Goal: Task Accomplishment & Management: Use online tool/utility

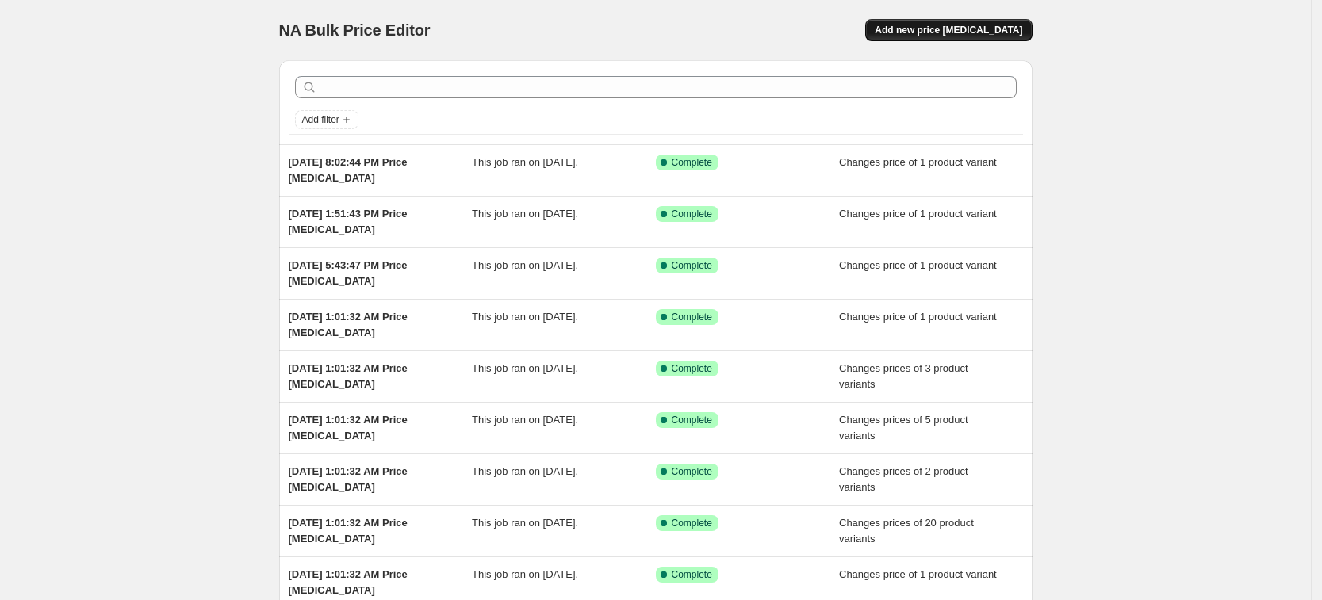
click at [1000, 29] on span "Add new price change job" at bounding box center [948, 30] width 147 height 13
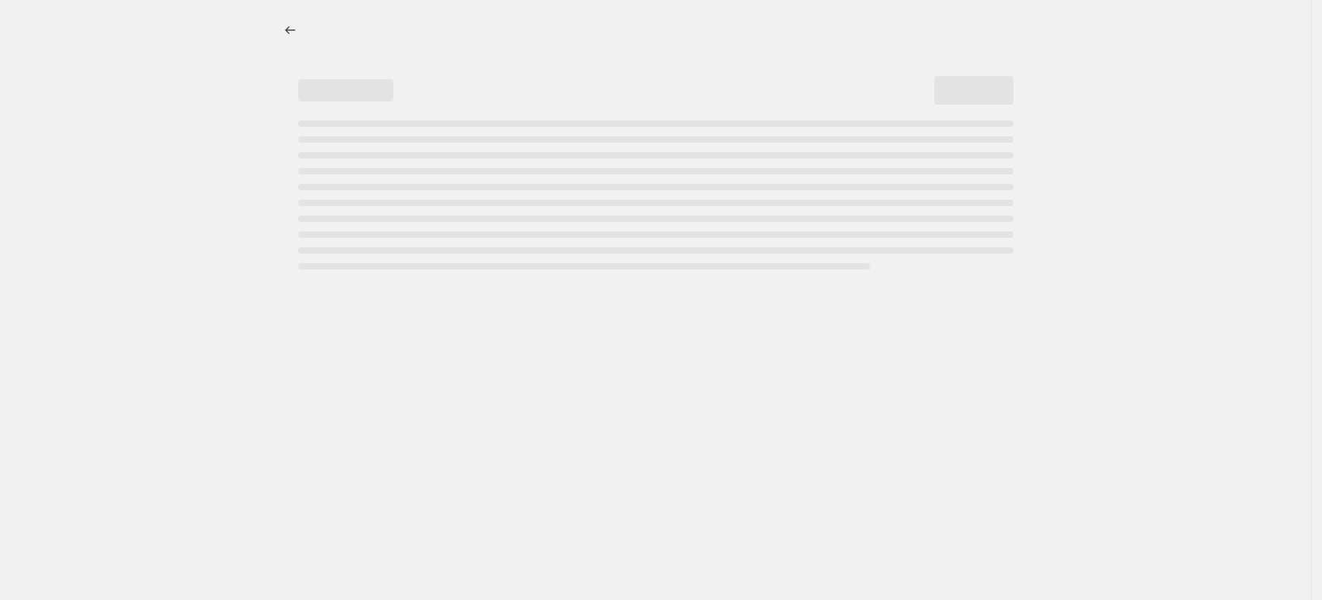
select select "percentage"
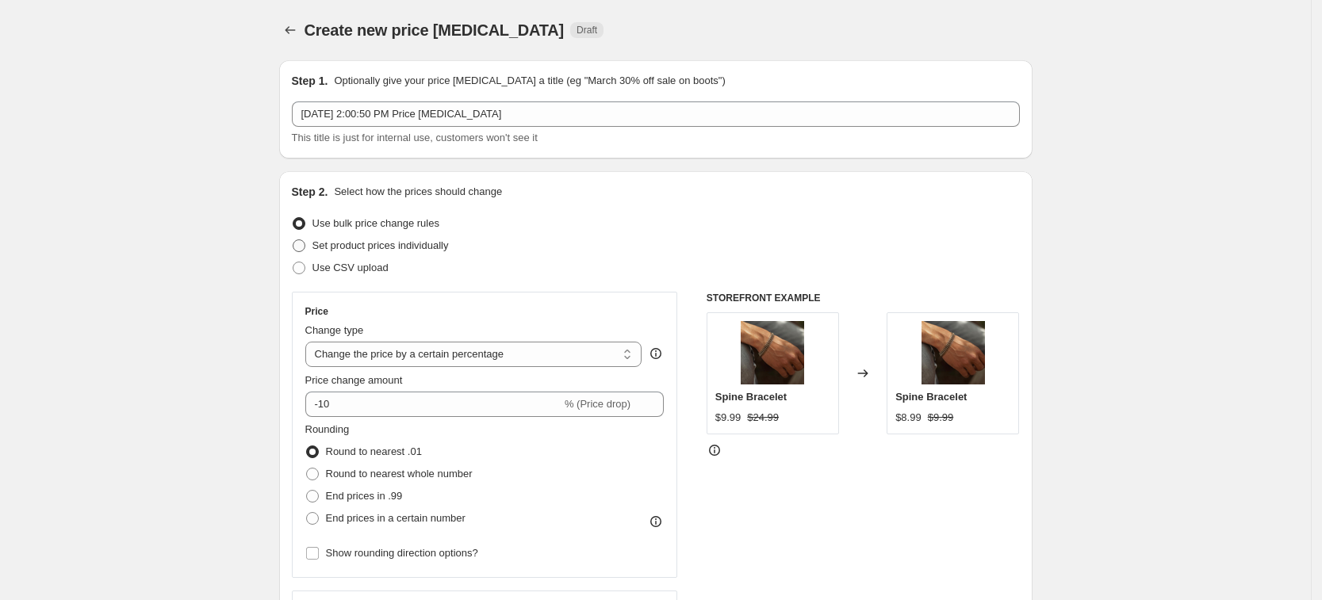
click at [394, 241] on span "Set product prices individually" at bounding box center [380, 245] width 136 height 12
click at [293, 240] on input "Set product prices individually" at bounding box center [293, 239] width 1 height 1
radio input "true"
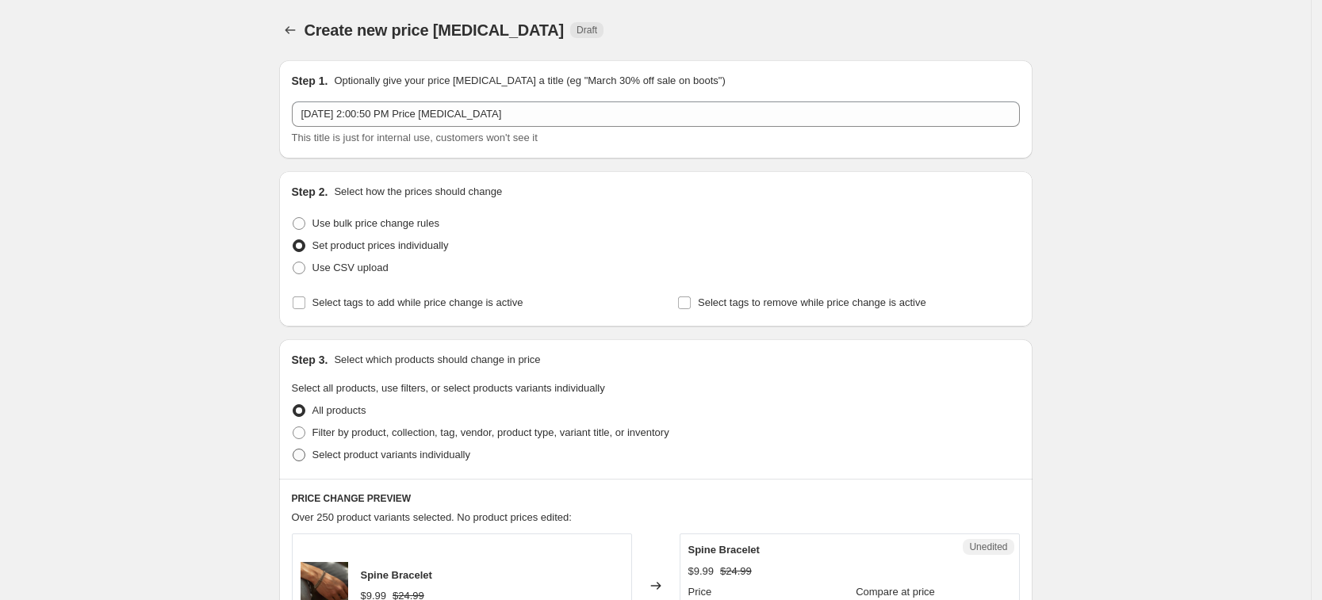
click at [428, 449] on span "Select product variants individually" at bounding box center [391, 455] width 158 height 12
click at [293, 449] on input "Select product variants individually" at bounding box center [293, 449] width 1 height 1
radio input "true"
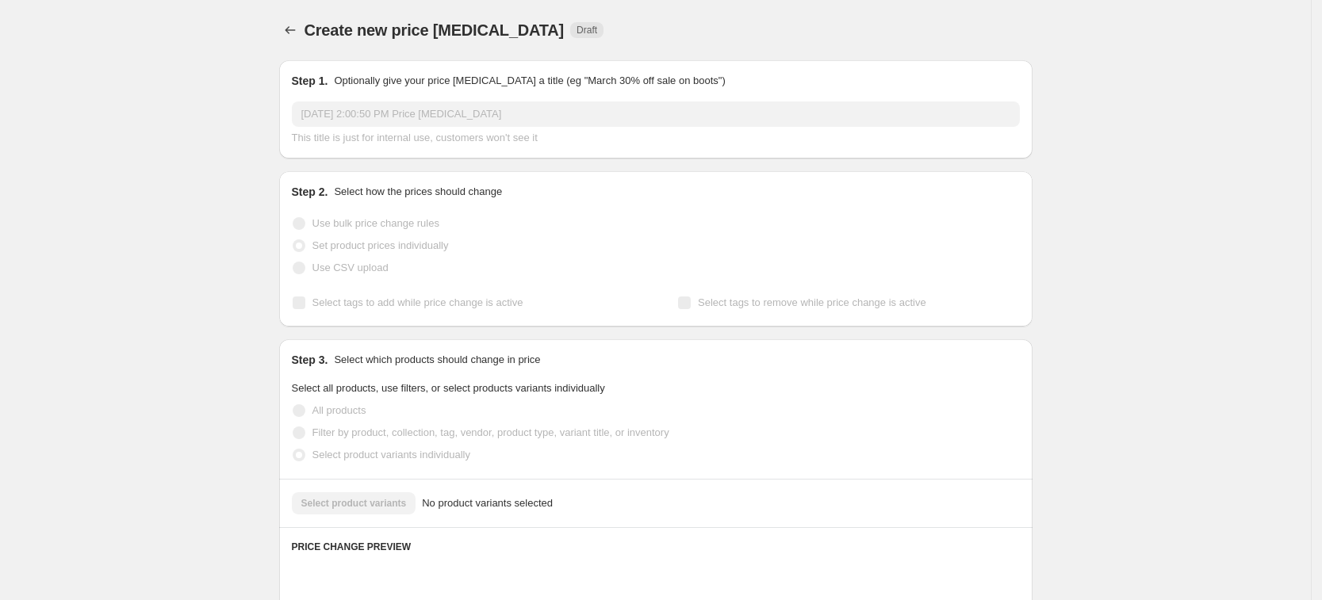
click at [384, 494] on button "Select product variants" at bounding box center [354, 503] width 124 height 22
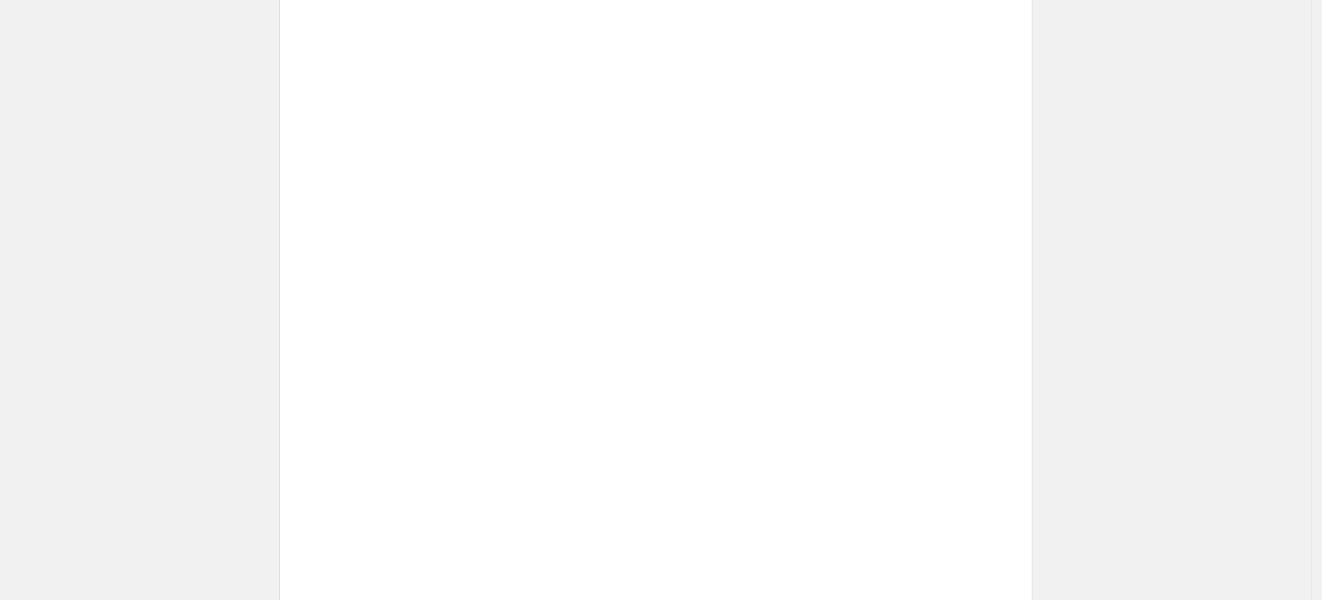
scroll to position [468, 0]
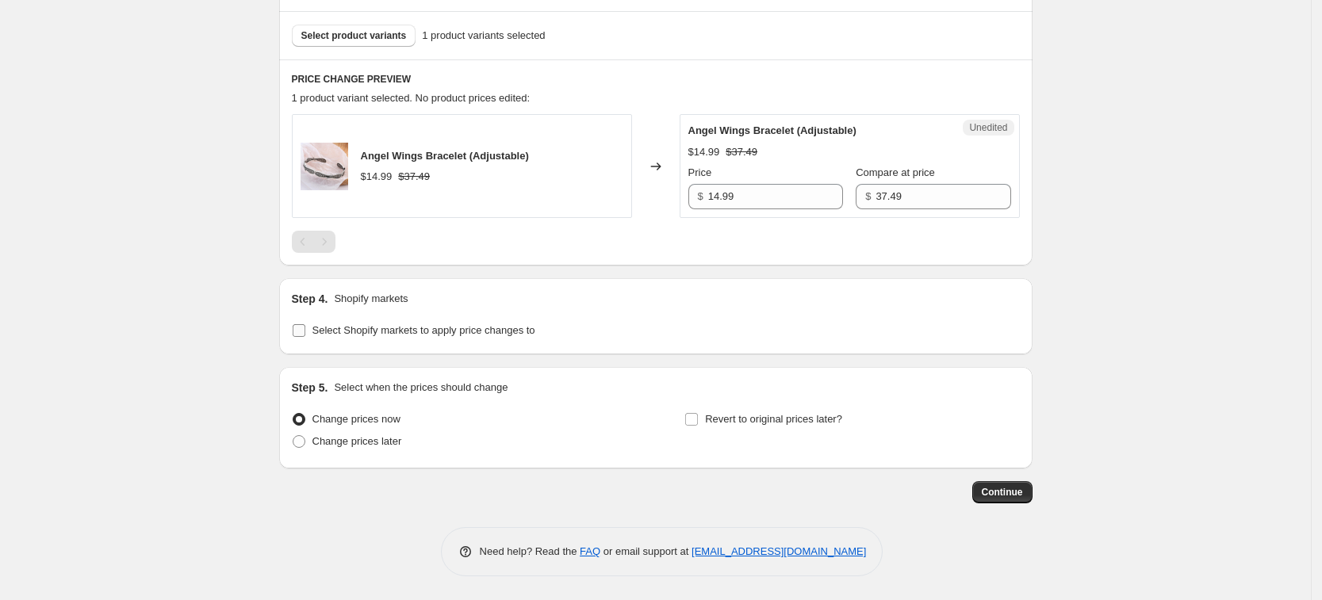
click at [408, 337] on span "Select Shopify markets to apply price changes to" at bounding box center [423, 331] width 223 height 16
click at [305, 337] on input "Select Shopify markets to apply price changes to" at bounding box center [299, 330] width 13 height 13
checkbox input "true"
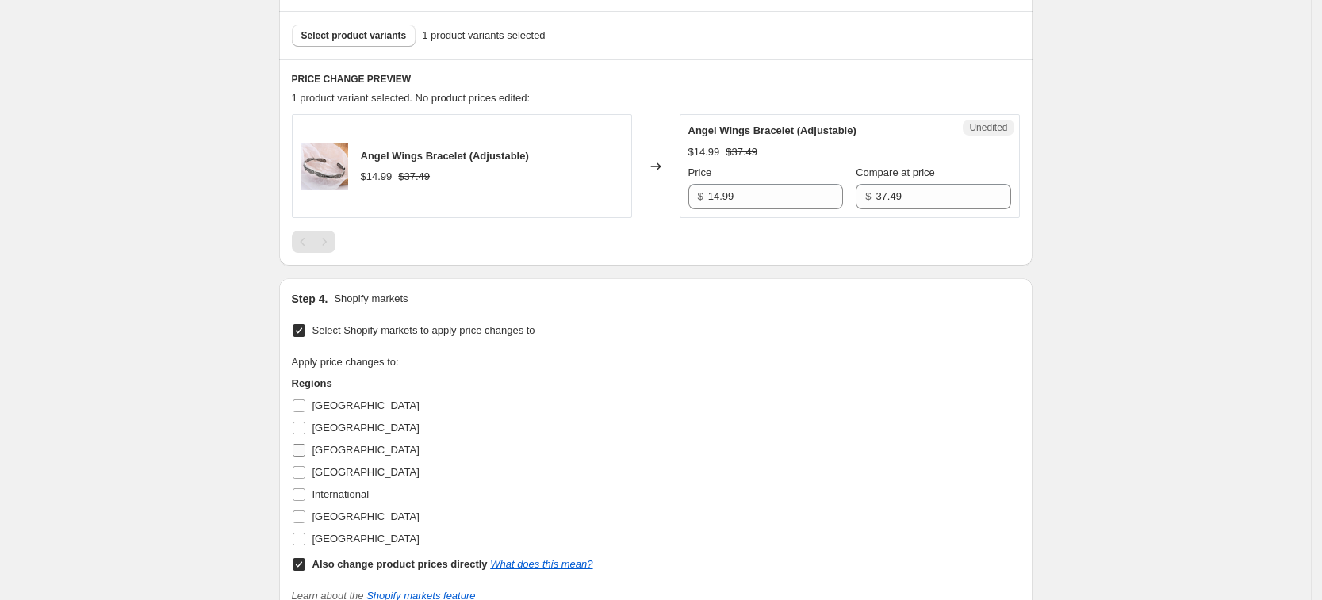
click at [339, 467] on span "Germany" at bounding box center [365, 472] width 107 height 12
click at [305, 467] on input "Germany" at bounding box center [299, 472] width 13 height 13
checkbox input "true"
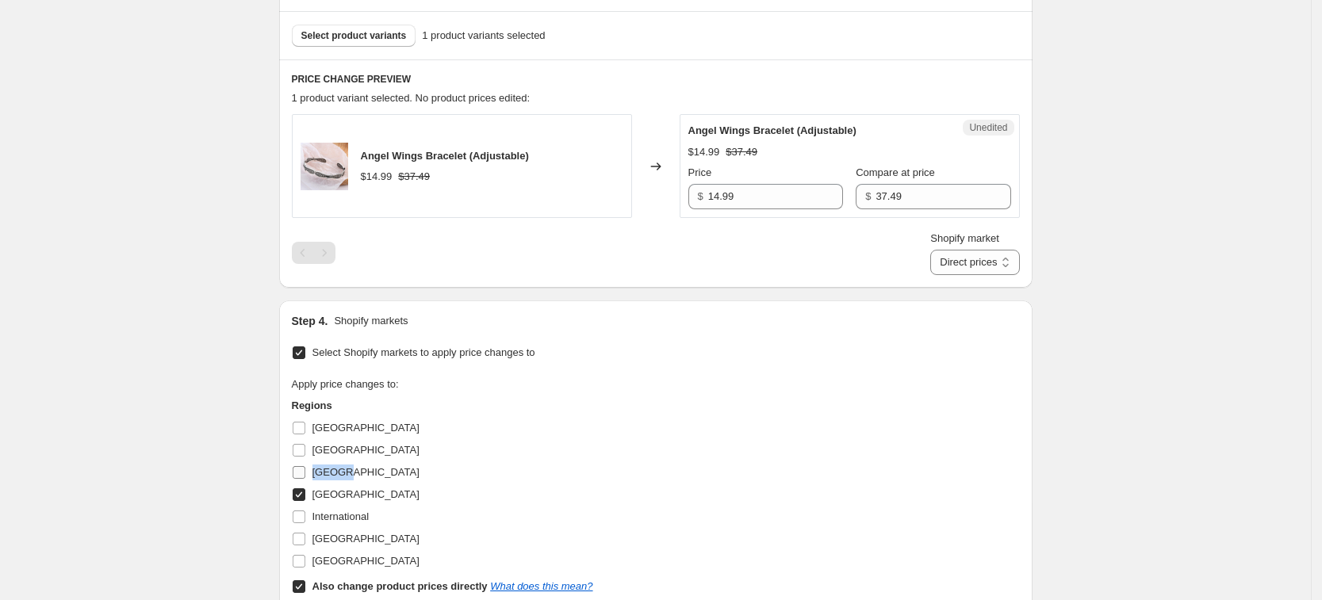
click at [339, 469] on span "France" at bounding box center [365, 472] width 107 height 12
click at [305, 469] on input "France" at bounding box center [299, 472] width 13 height 13
checkbox input "true"
click at [337, 529] on label "United Kingdom" at bounding box center [356, 539] width 128 height 22
click at [305, 533] on input "United Kingdom" at bounding box center [299, 539] width 13 height 13
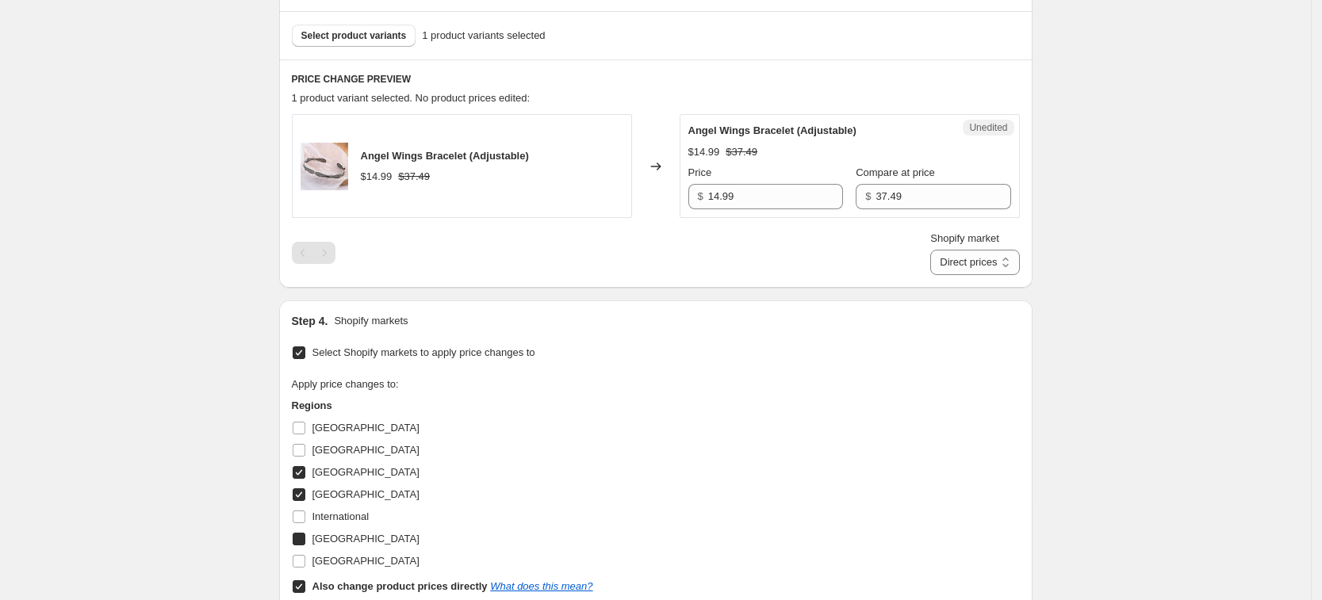
checkbox input "true"
click at [360, 563] on span "United States" at bounding box center [365, 561] width 107 height 12
click at [305, 563] on input "United States" at bounding box center [299, 561] width 13 height 13
checkbox input "true"
click at [377, 583] on b "Also change product prices directly" at bounding box center [399, 586] width 175 height 12
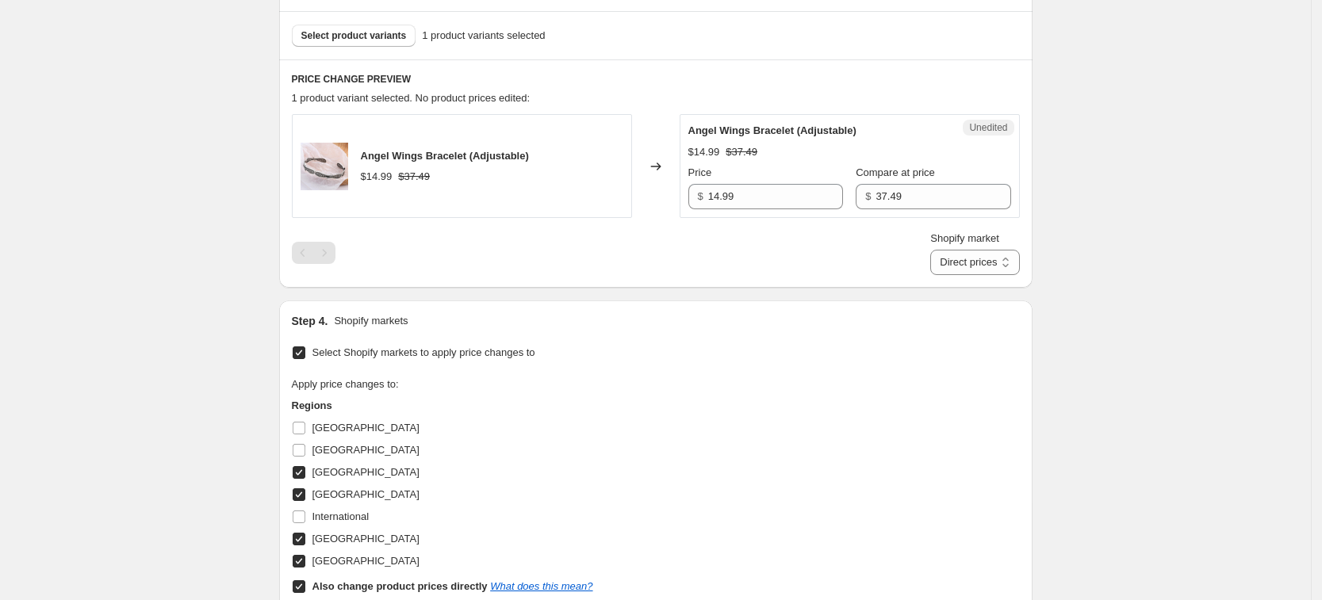
click at [305, 583] on input "Also change product prices directly What does this mean?" at bounding box center [299, 586] width 13 height 13
checkbox input "false"
select select "38931529881"
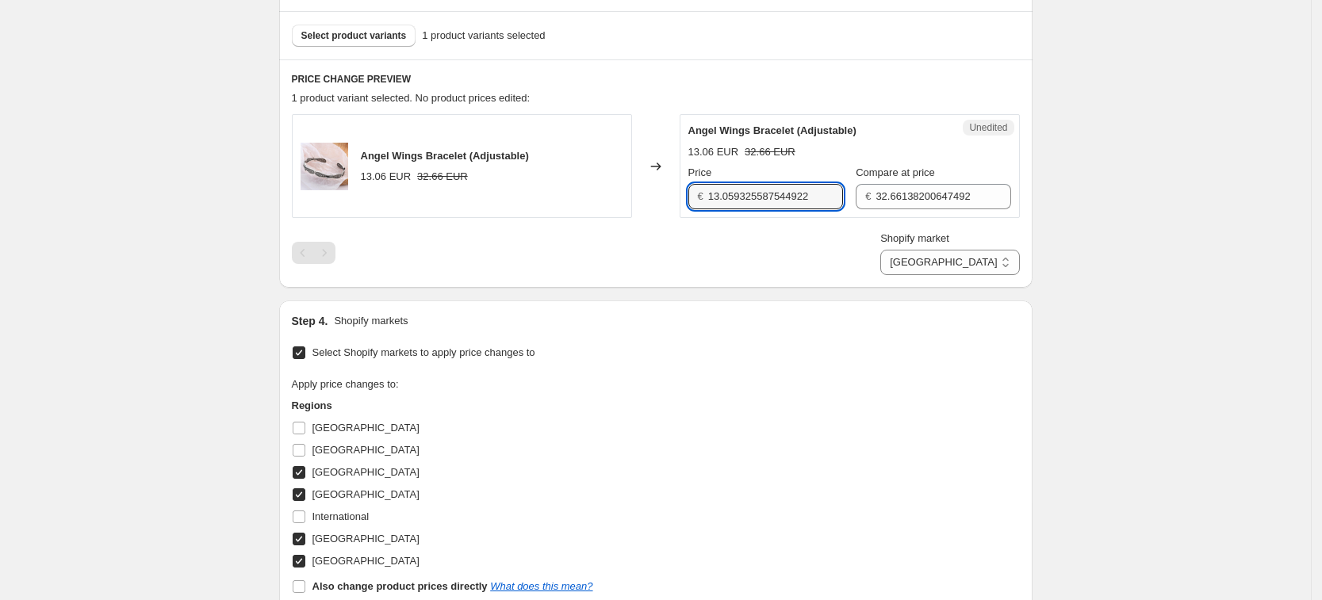
click at [785, 184] on input "13.059325587544922" at bounding box center [775, 196] width 135 height 25
type input "14.99"
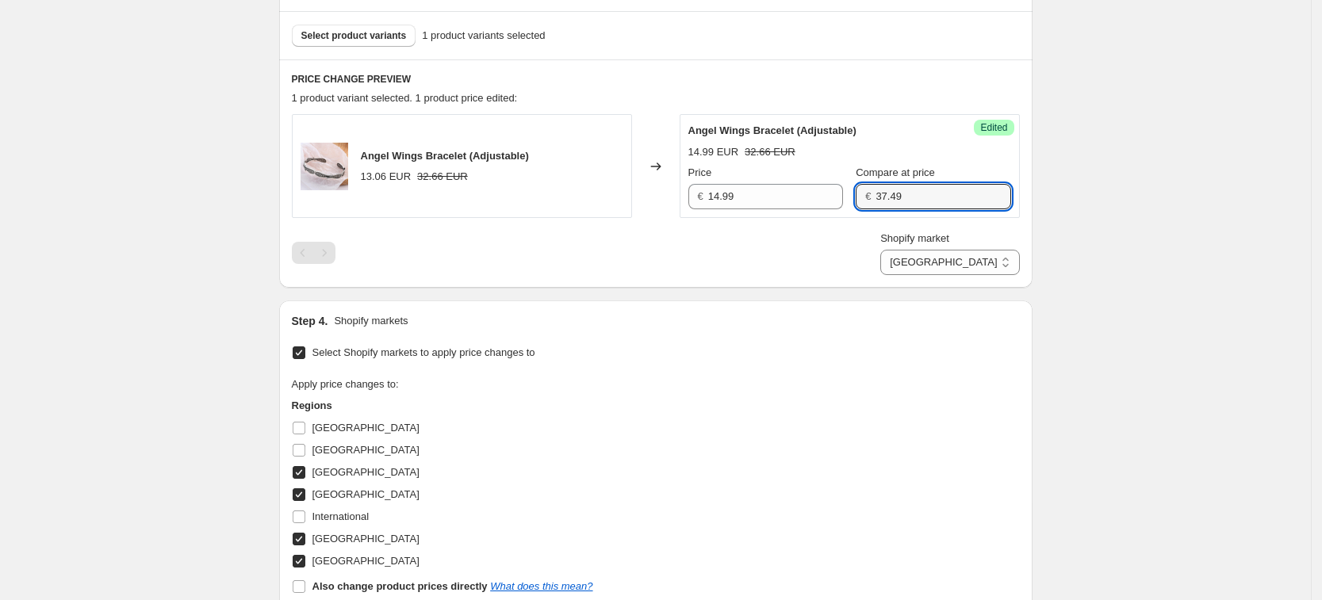
type input "37.49"
click at [836, 280] on div "PRICE CHANGE PREVIEW 1 product variant selected. 1 product price edited: Angel …" at bounding box center [655, 173] width 753 height 228
drag, startPoint x: 993, startPoint y: 257, endPoint x: 992, endPoint y: 271, distance: 14.3
click at [992, 257] on select "France Germany United Kingdom United States" at bounding box center [949, 262] width 139 height 25
select select "38931464345"
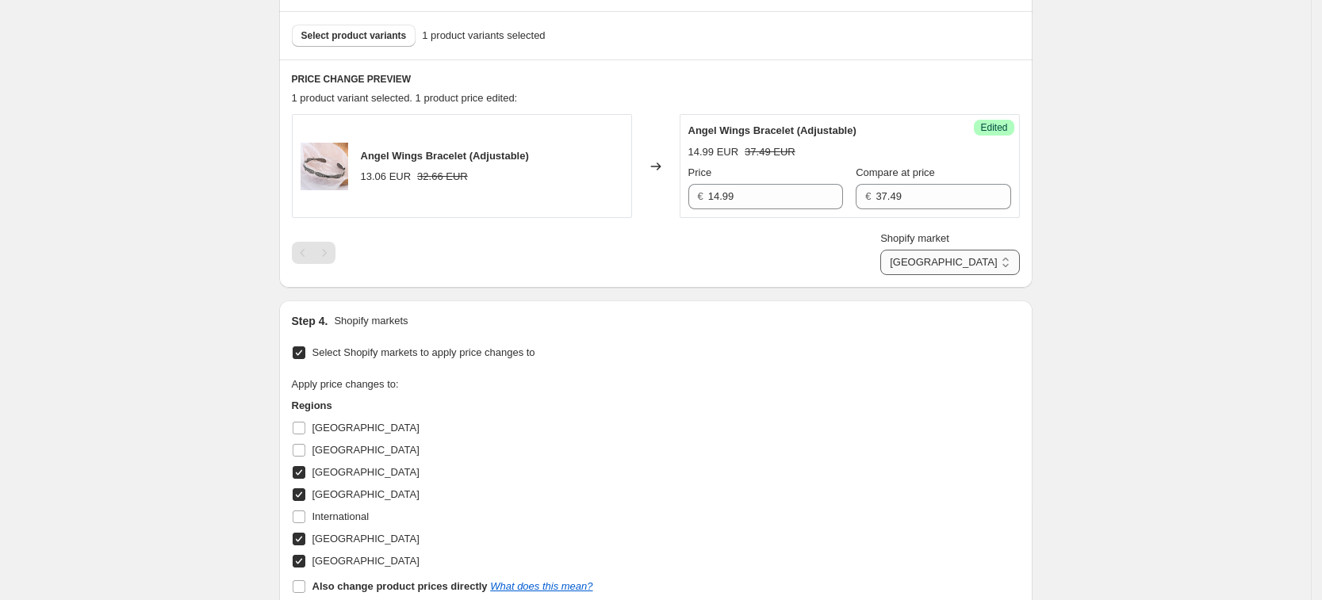
click at [952, 275] on select "France Germany United Kingdom United States" at bounding box center [949, 262] width 139 height 25
click at [793, 195] on input "13.059325587544922" at bounding box center [775, 196] width 135 height 25
type input "14.99"
type input "37.49"
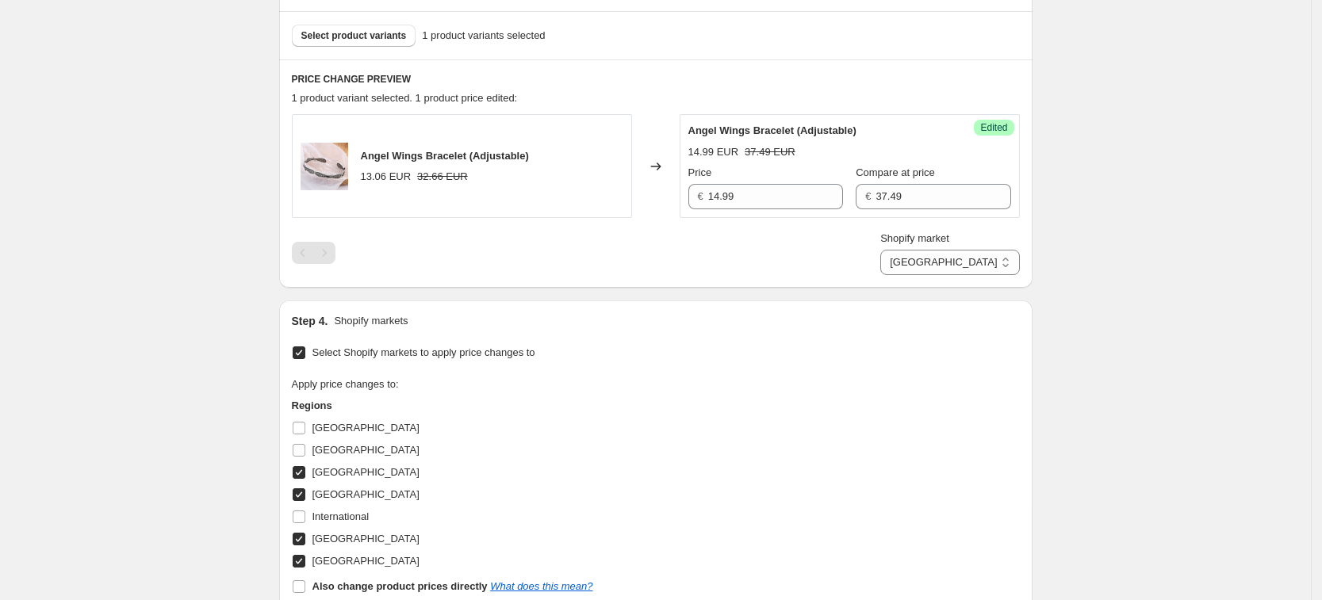
click at [817, 285] on div "PRICE CHANGE PREVIEW 1 product variant selected. 1 product price edited: Angel …" at bounding box center [655, 173] width 753 height 228
click at [1001, 283] on div "PRICE CHANGE PREVIEW 1 product variant selected. 1 product price edited: Angel …" at bounding box center [655, 173] width 753 height 228
click at [1000, 264] on select "France Germany United Kingdom United States" at bounding box center [949, 262] width 139 height 25
select select "38932054169"
click at [917, 275] on select "France Germany United Kingdom United States" at bounding box center [949, 262] width 139 height 25
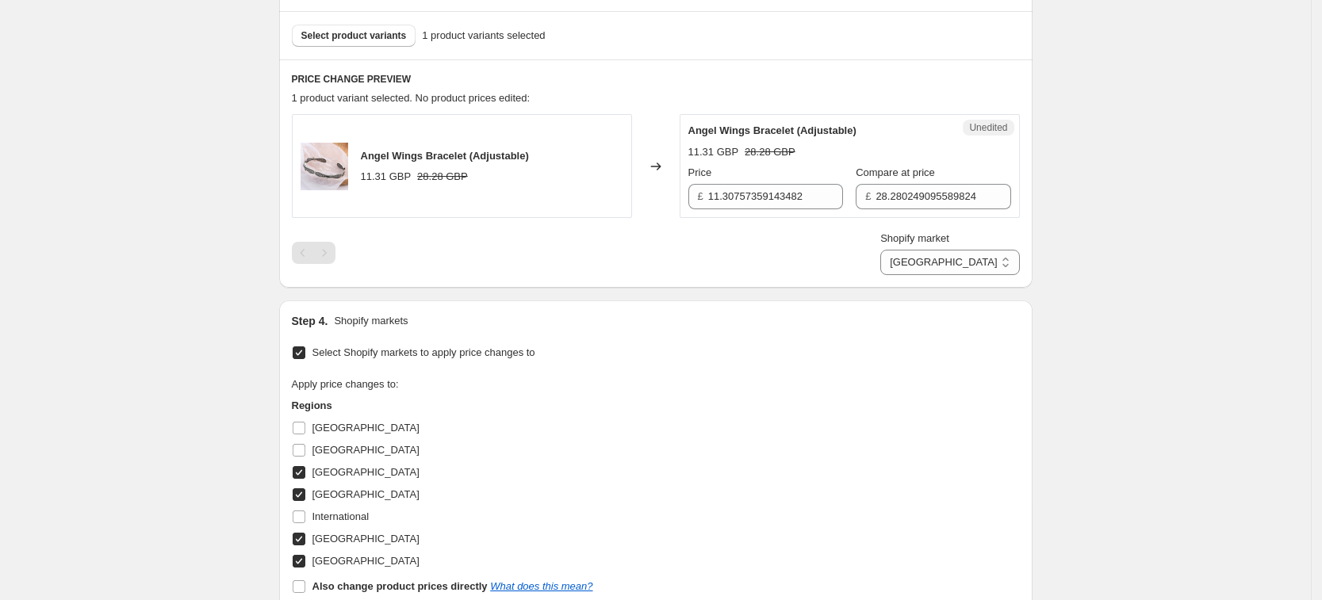
click at [807, 182] on div "Price £ 11.30757359143482" at bounding box center [765, 187] width 155 height 44
click at [799, 224] on div "Angel Wings Bracelet (Adjustable) 11.31 GBP 28.28 GBP Changed to Unedited Angel…" at bounding box center [656, 194] width 728 height 161
click at [784, 190] on input "11.30757359143482" at bounding box center [775, 196] width 135 height 25
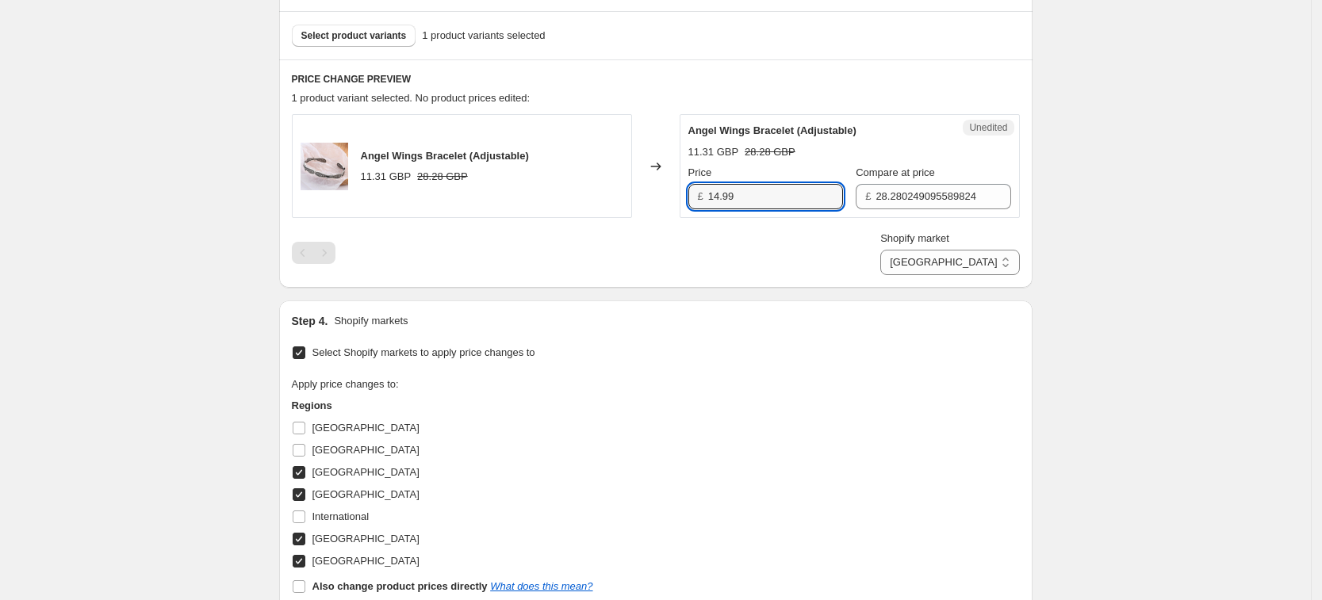
type input "14.99"
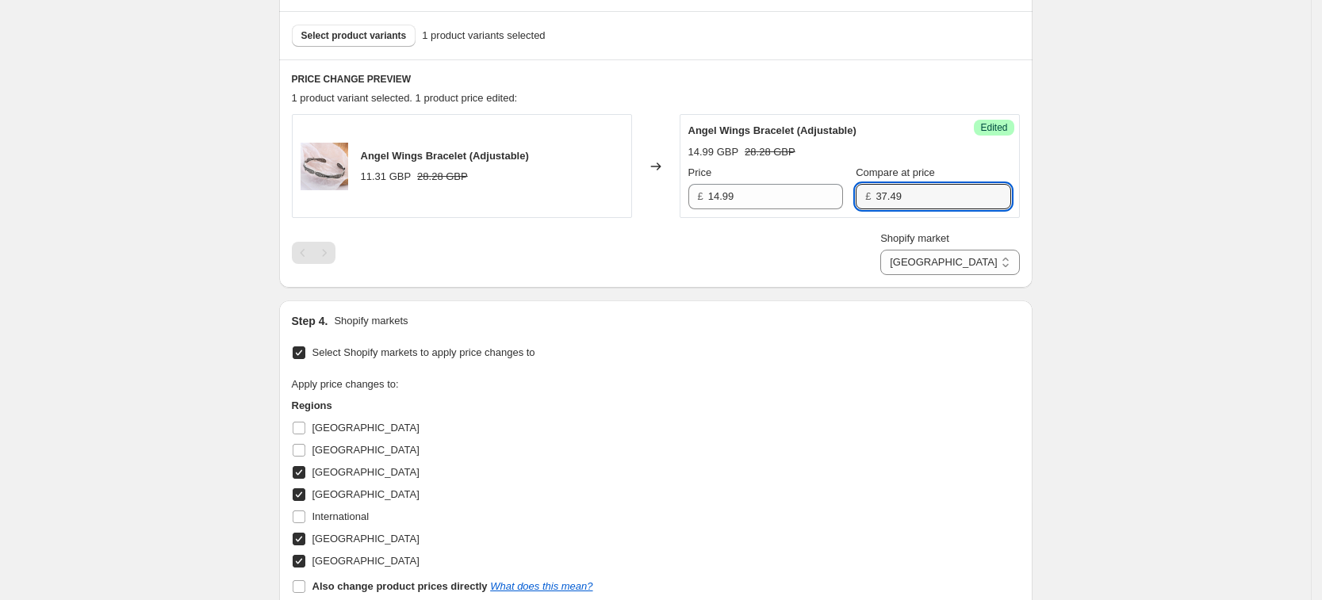
type input "37.49"
click at [996, 324] on div "Step 4. Shopify markets" at bounding box center [656, 321] width 728 height 16
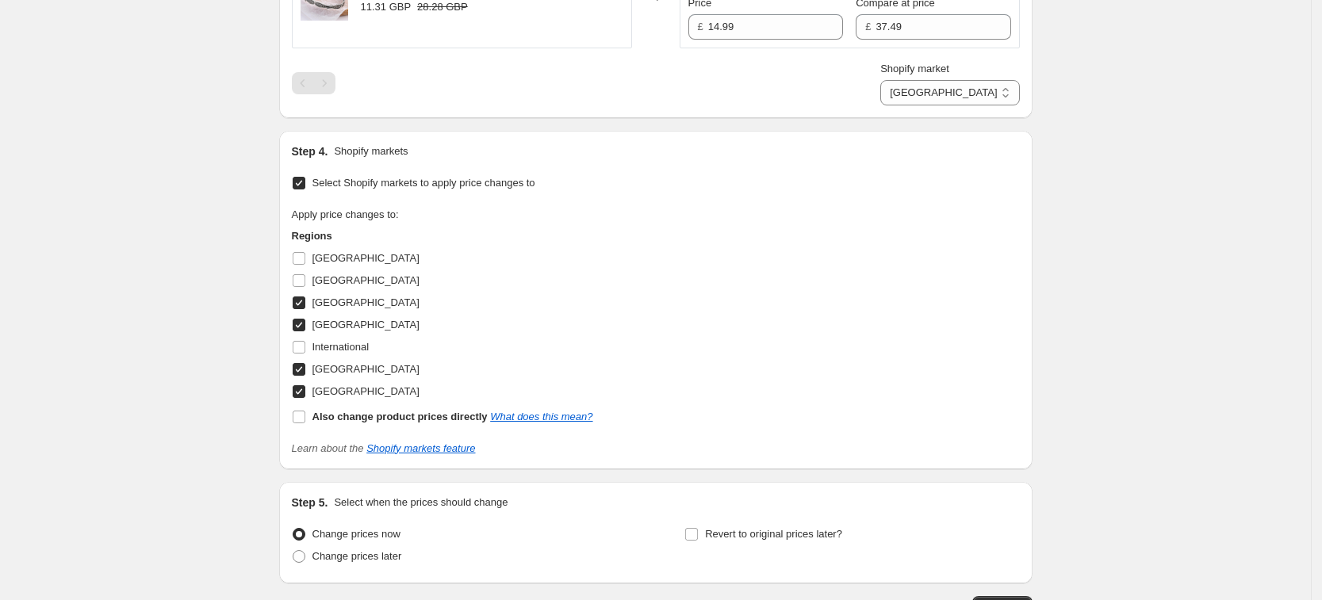
scroll to position [753, 0]
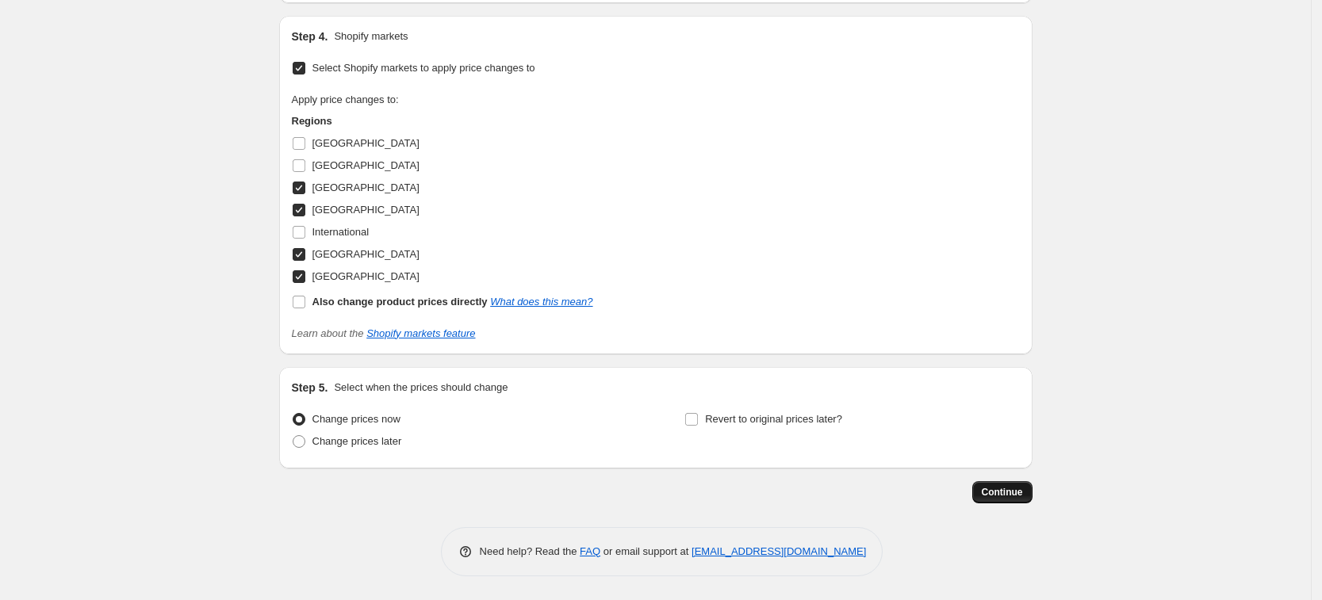
click at [995, 491] on span "Continue" at bounding box center [1002, 492] width 41 height 13
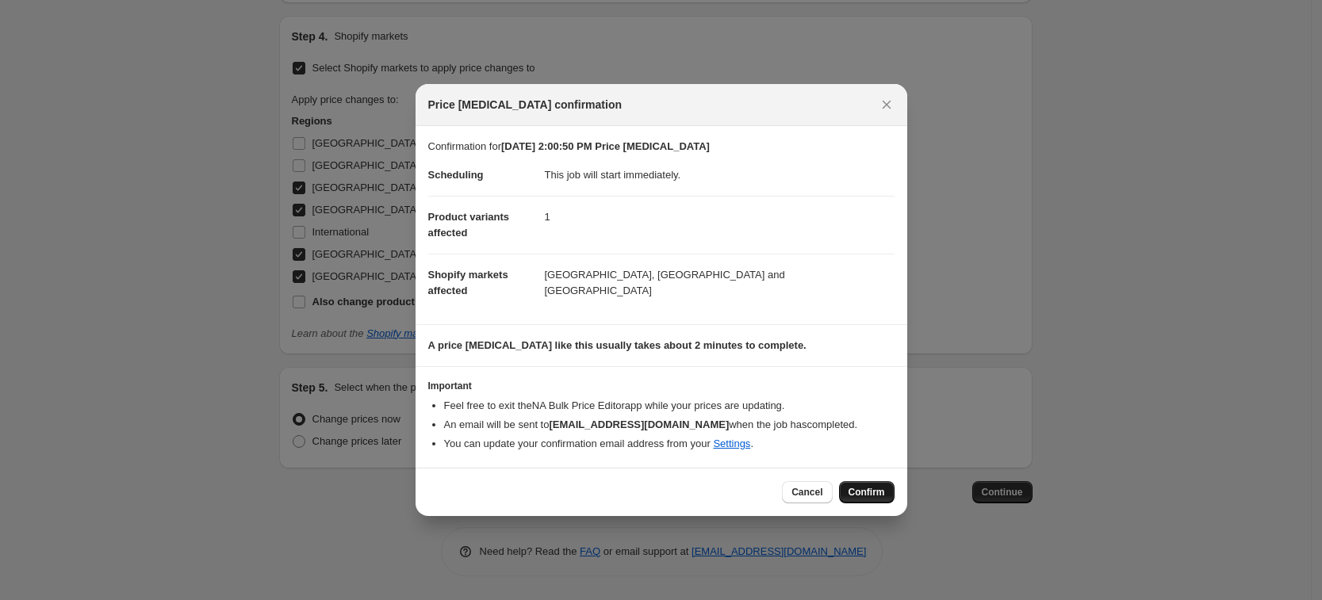
click at [841, 496] on button "Confirm" at bounding box center [867, 492] width 56 height 22
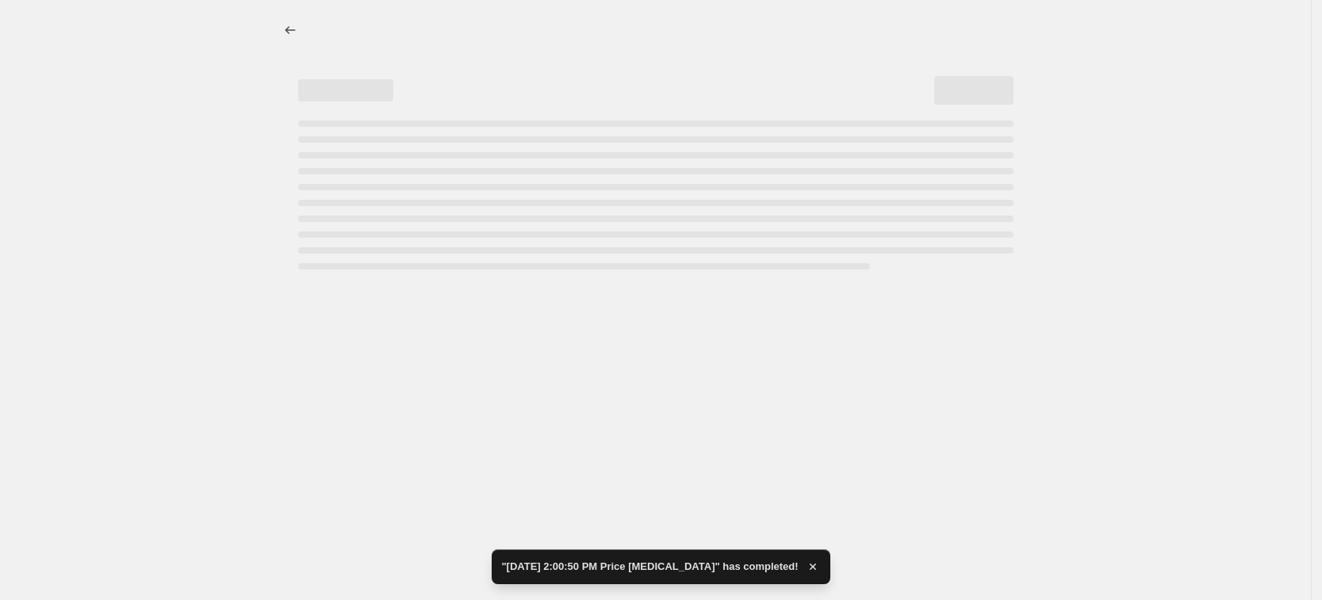
select select "38932054169"
